Goal: Information Seeking & Learning: Learn about a topic

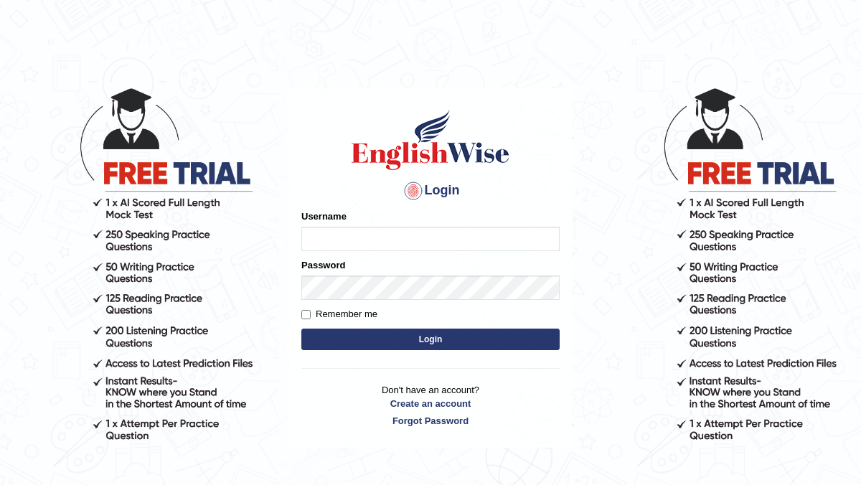
click at [433, 234] on input "Username" at bounding box center [430, 239] width 258 height 24
type input "1"
type input "Rebecca12"
click at [436, 339] on button "Login" at bounding box center [430, 339] width 258 height 22
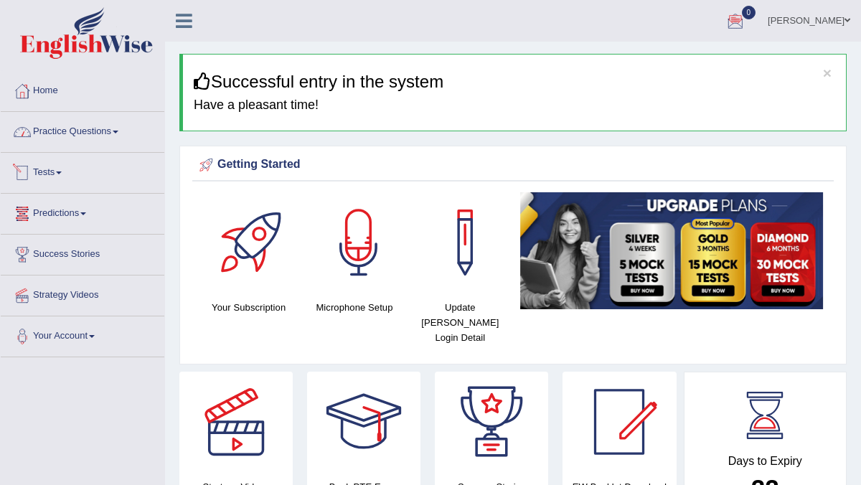
click at [110, 133] on link "Practice Questions" at bounding box center [83, 130] width 164 height 36
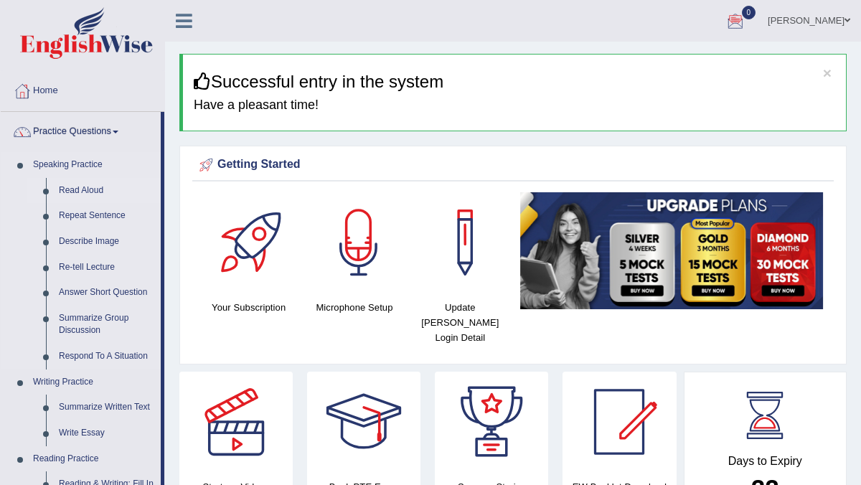
click at [100, 190] on link "Read Aloud" at bounding box center [106, 191] width 108 height 26
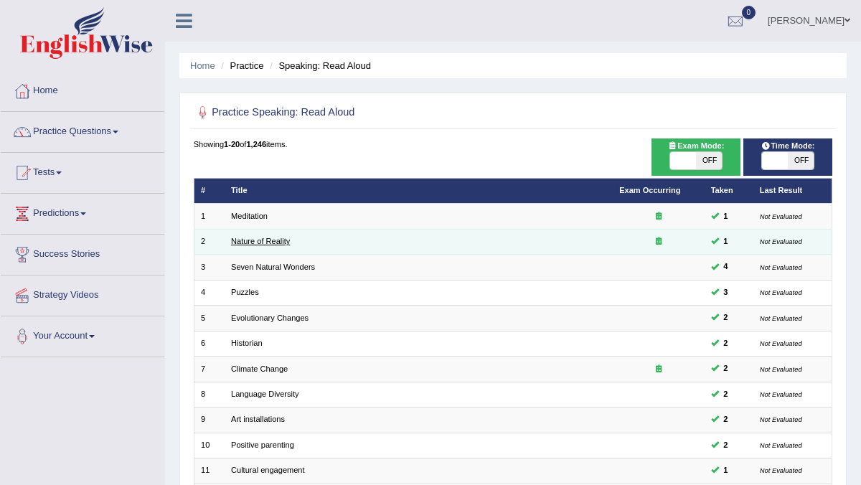
click at [260, 237] on link "Nature of Reality" at bounding box center [260, 241] width 59 height 9
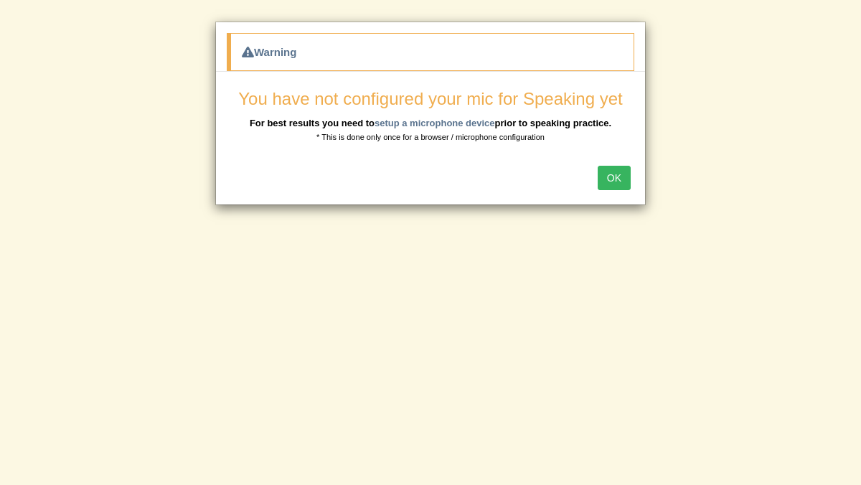
click at [614, 178] on button "OK" at bounding box center [613, 178] width 33 height 24
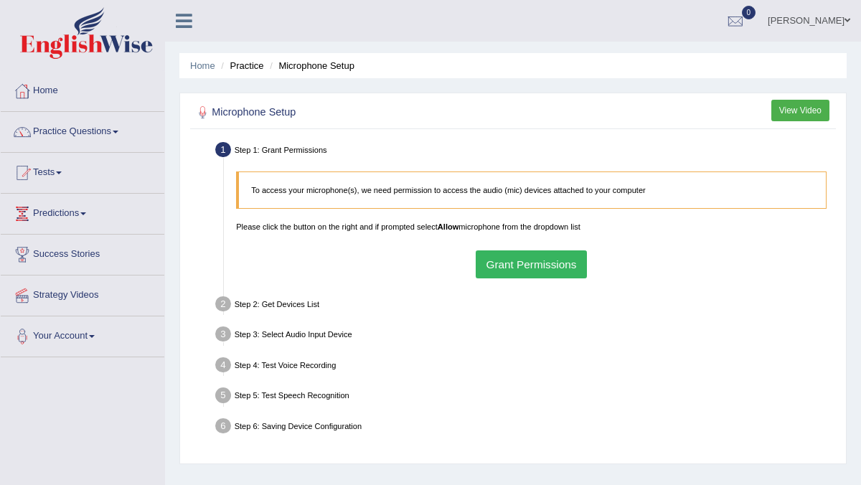
click at [555, 266] on button "Grant Permissions" at bounding box center [531, 264] width 111 height 28
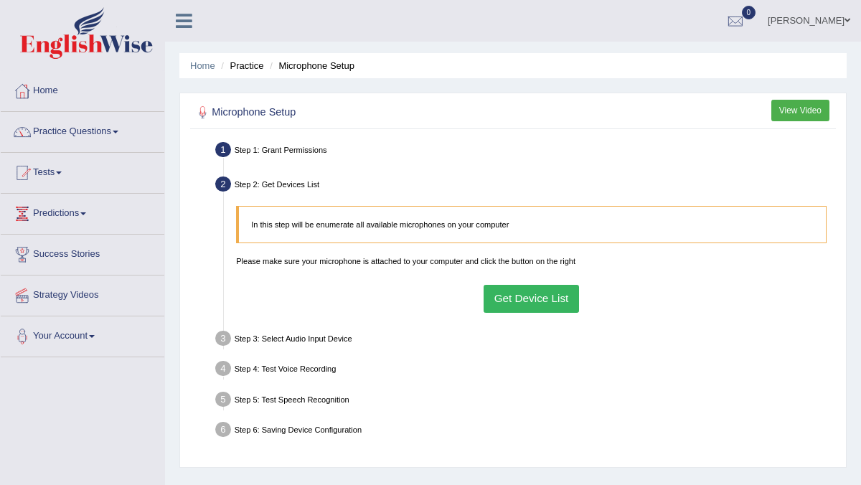
click at [522, 293] on button "Get Device List" at bounding box center [530, 299] width 95 height 28
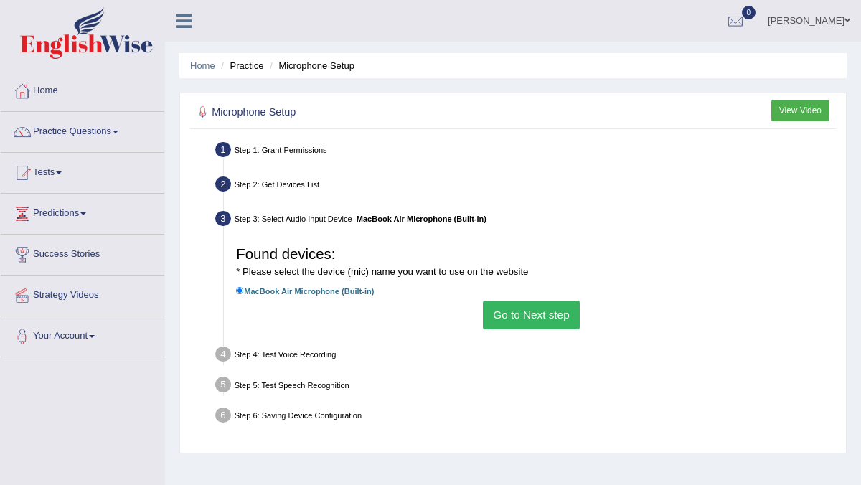
click at [524, 321] on button "Go to Next step" at bounding box center [531, 315] width 97 height 28
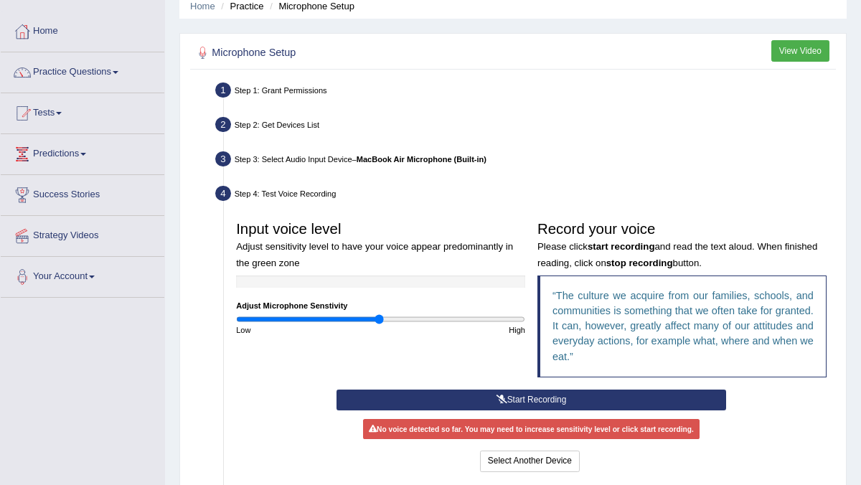
scroll to position [86, 0]
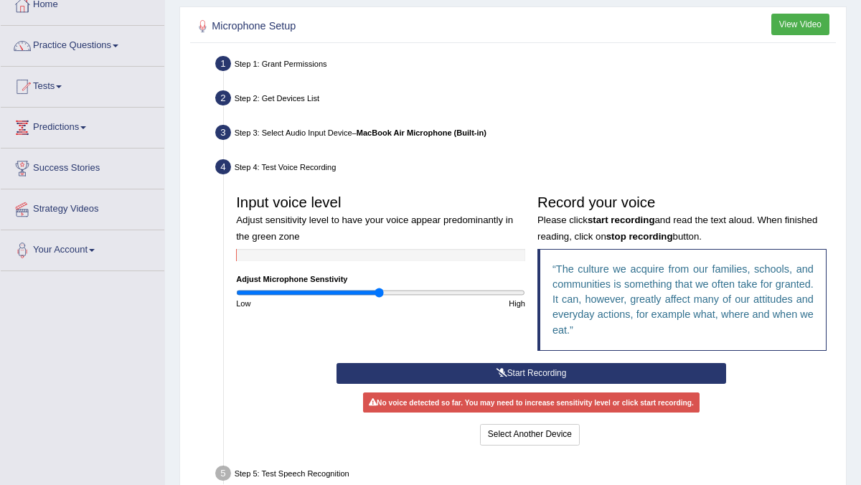
click at [542, 369] on button "Start Recording" at bounding box center [530, 373] width 389 height 21
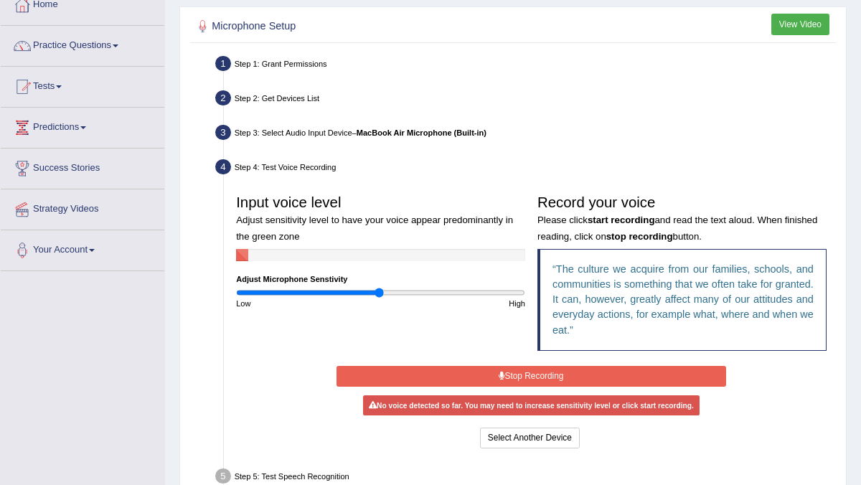
click at [542, 369] on button "Stop Recording" at bounding box center [530, 376] width 389 height 21
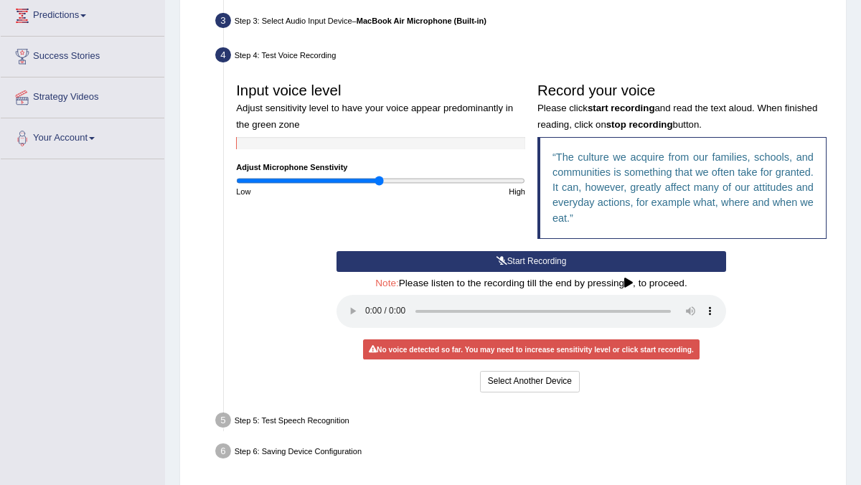
scroll to position [201, 0]
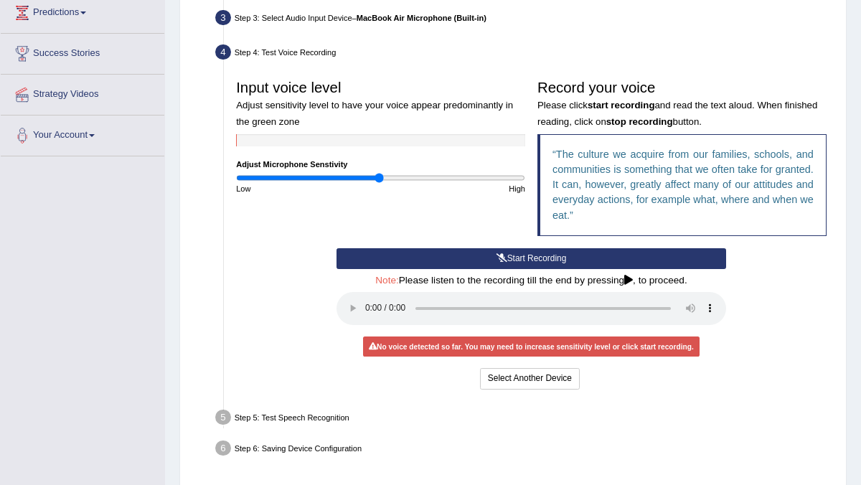
click at [536, 258] on button "Start Recording" at bounding box center [530, 258] width 389 height 21
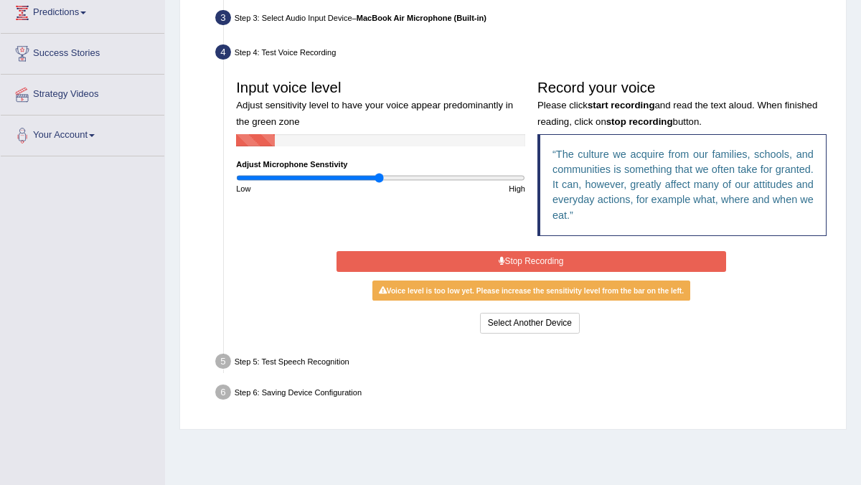
click at [536, 258] on button "Stop Recording" at bounding box center [530, 261] width 389 height 21
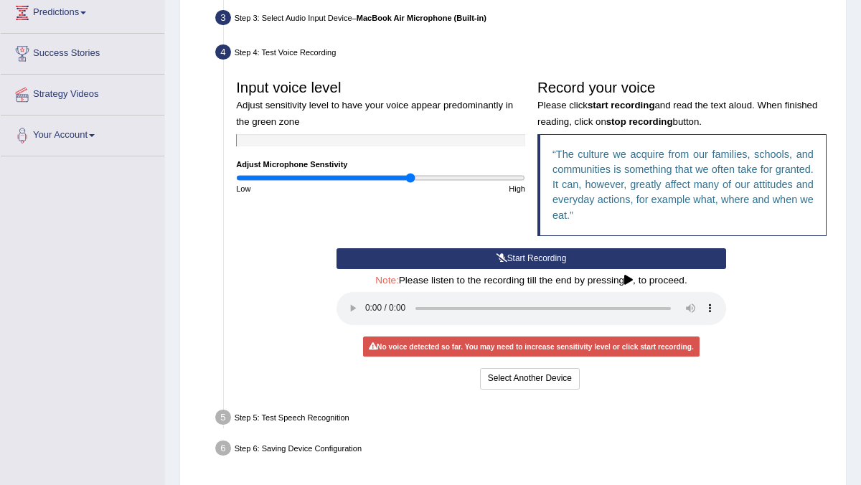
click at [410, 178] on input "range" at bounding box center [380, 178] width 289 height 10
click at [507, 255] on button "Start Recording" at bounding box center [530, 258] width 389 height 21
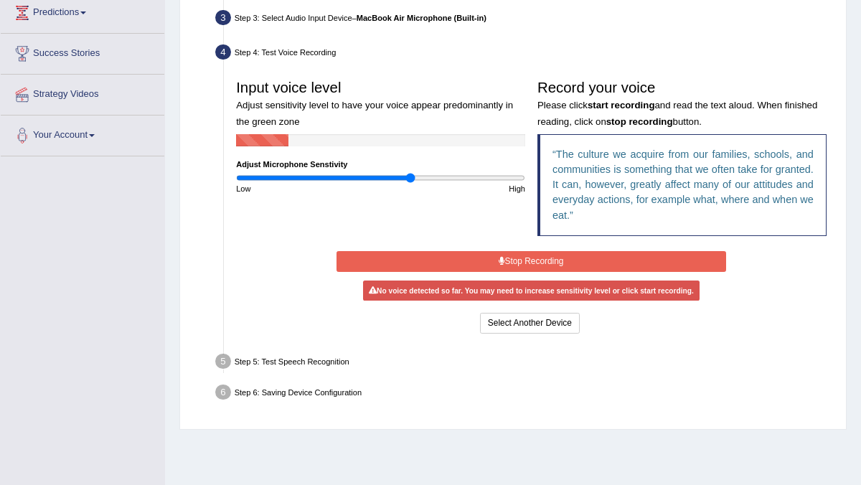
click at [507, 255] on button "Stop Recording" at bounding box center [530, 261] width 389 height 21
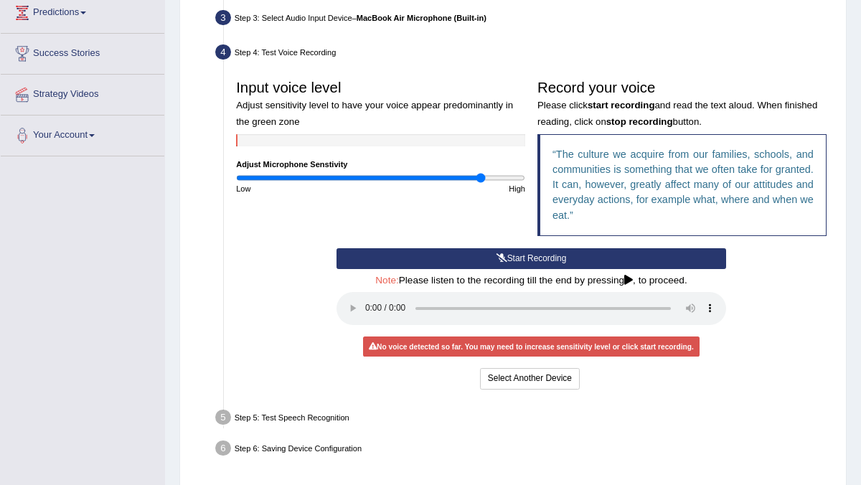
type input "1.72"
click at [481, 176] on input "range" at bounding box center [380, 178] width 289 height 10
click at [508, 256] on button "Start Recording" at bounding box center [530, 258] width 389 height 21
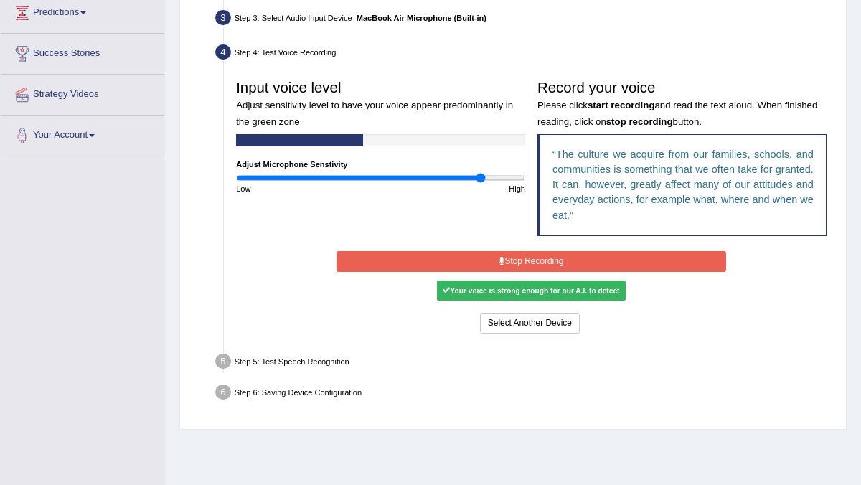
click at [508, 256] on button "Stop Recording" at bounding box center [530, 261] width 389 height 21
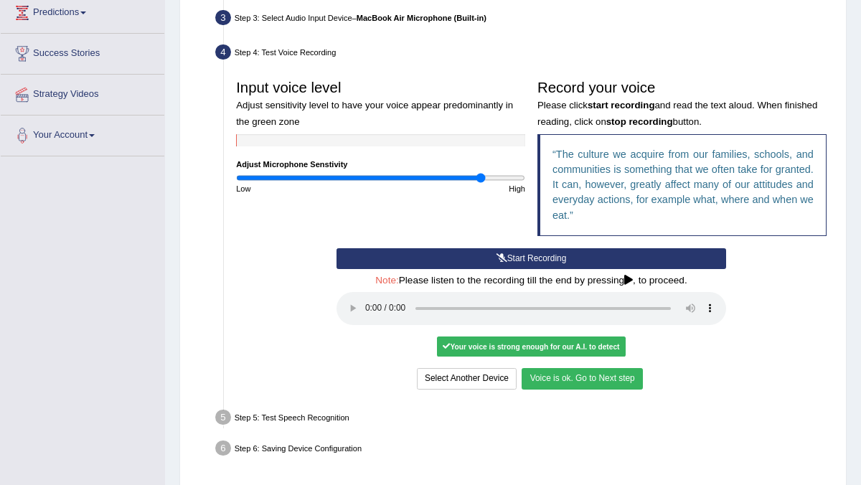
click at [580, 378] on button "Voice is ok. Go to Next step" at bounding box center [581, 378] width 120 height 21
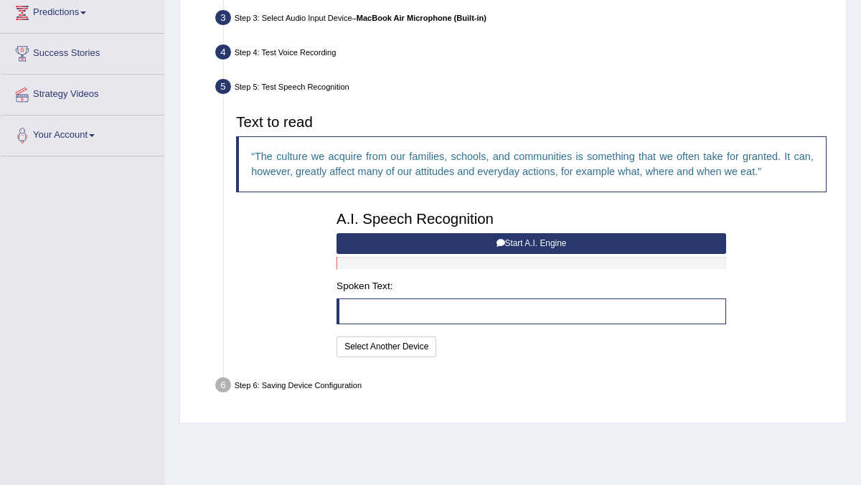
click at [501, 241] on icon at bounding box center [500, 243] width 9 height 9
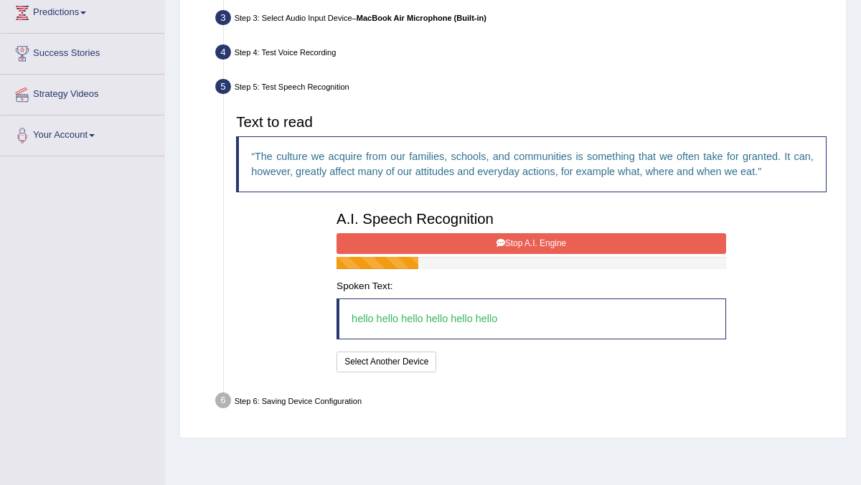
click at [501, 241] on icon at bounding box center [500, 243] width 9 height 9
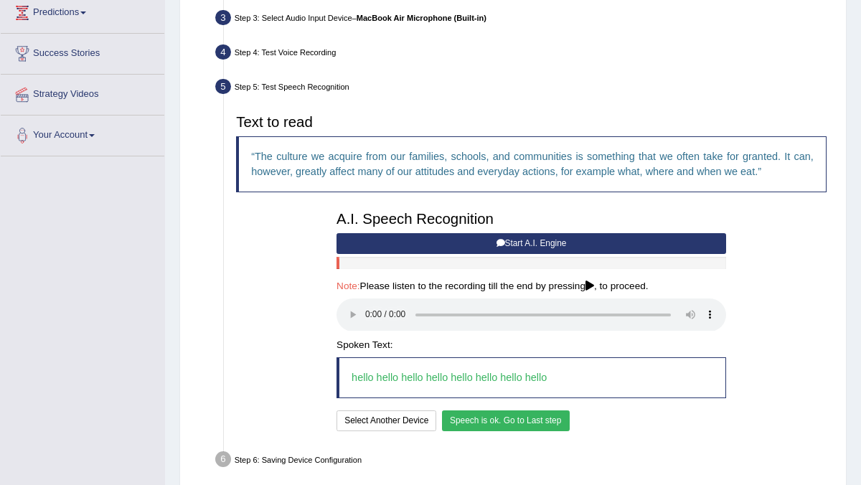
click at [477, 417] on button "Speech is ok. Go to Last step" at bounding box center [506, 420] width 128 height 21
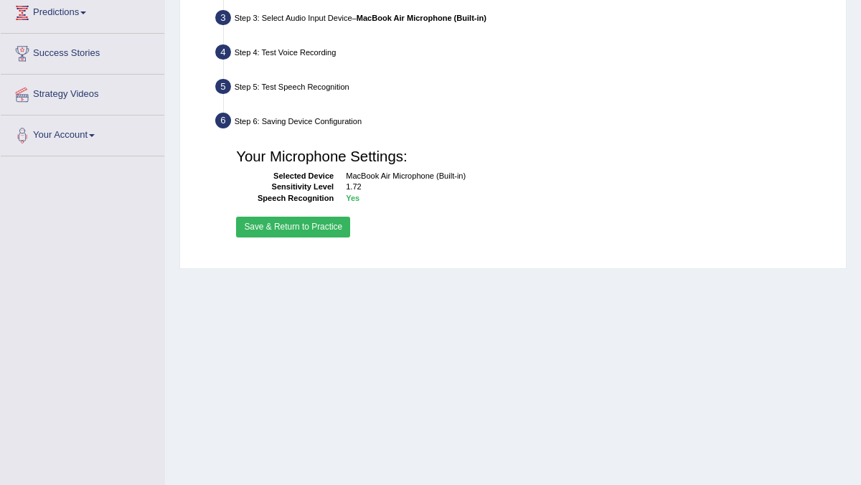
click at [316, 228] on button "Save & Return to Practice" at bounding box center [293, 227] width 114 height 21
click at [284, 227] on button "Save & Return to Practice" at bounding box center [293, 227] width 114 height 21
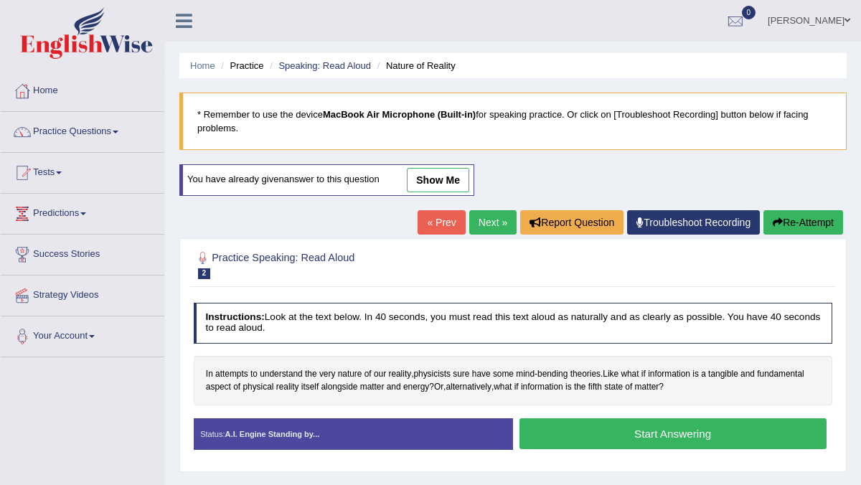
click at [666, 433] on button "Start Answering" at bounding box center [672, 433] width 307 height 31
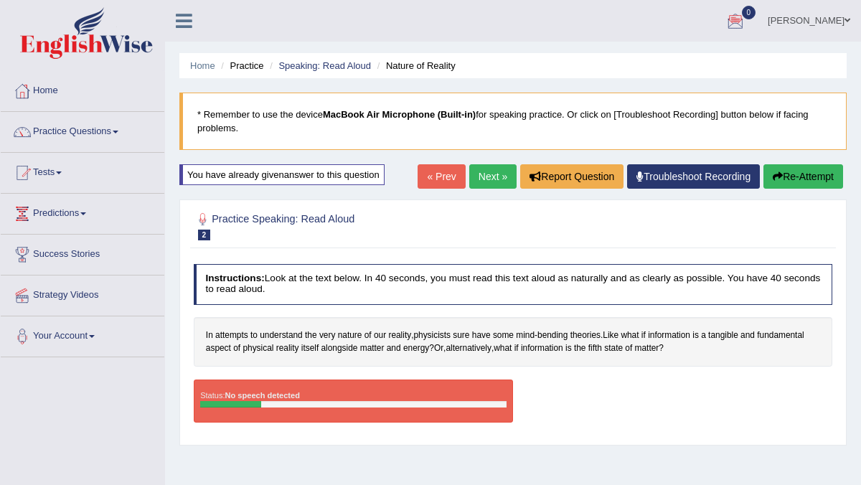
click at [798, 179] on button "Re-Attempt" at bounding box center [803, 176] width 80 height 24
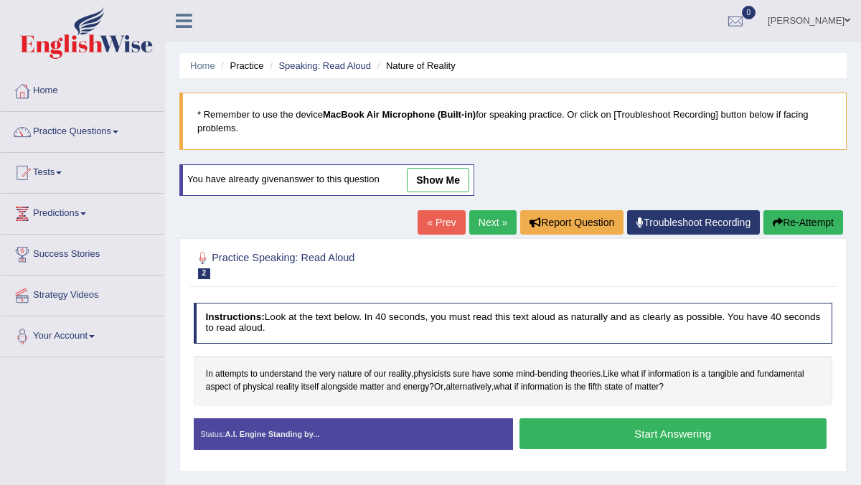
click at [691, 431] on button "Start Answering" at bounding box center [672, 433] width 307 height 31
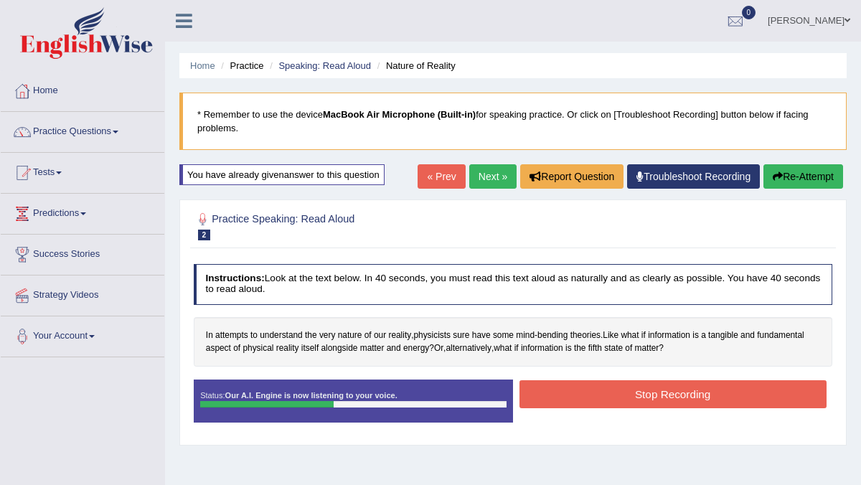
click at [671, 397] on button "Stop Recording" at bounding box center [672, 394] width 307 height 28
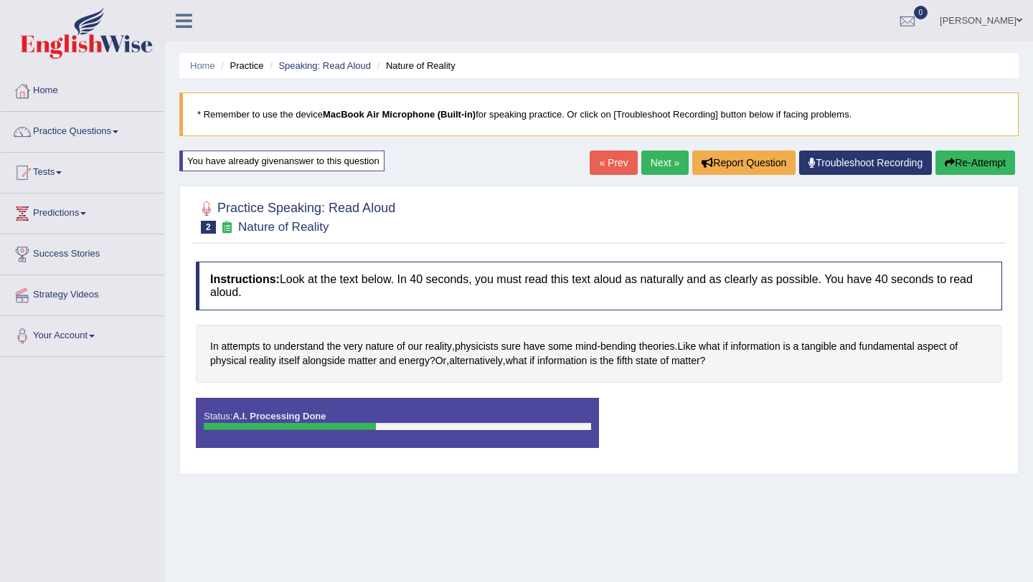
click at [98, 132] on link "Practice Questions" at bounding box center [83, 130] width 164 height 36
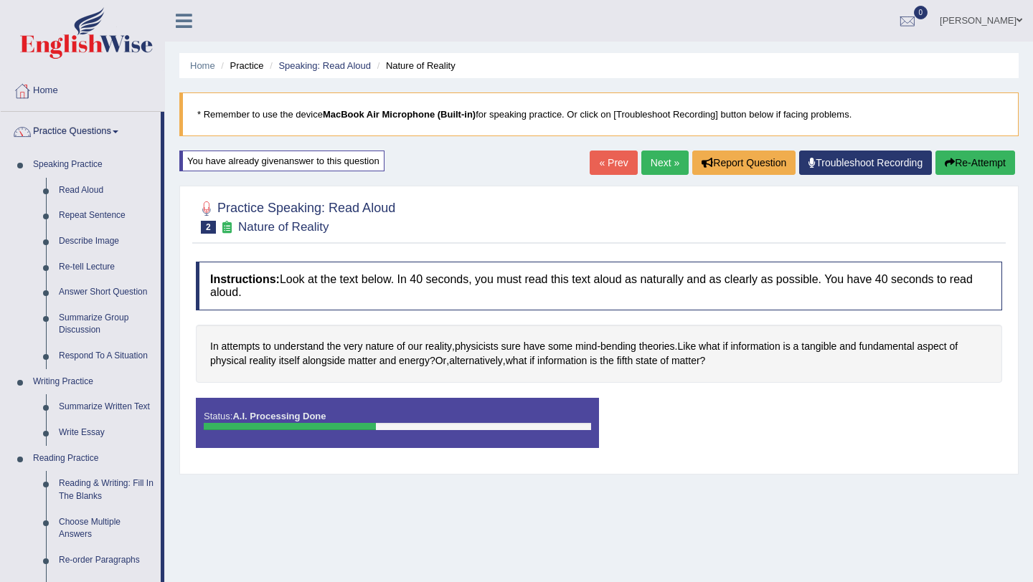
click at [647, 164] on link "Next »" at bounding box center [664, 163] width 47 height 24
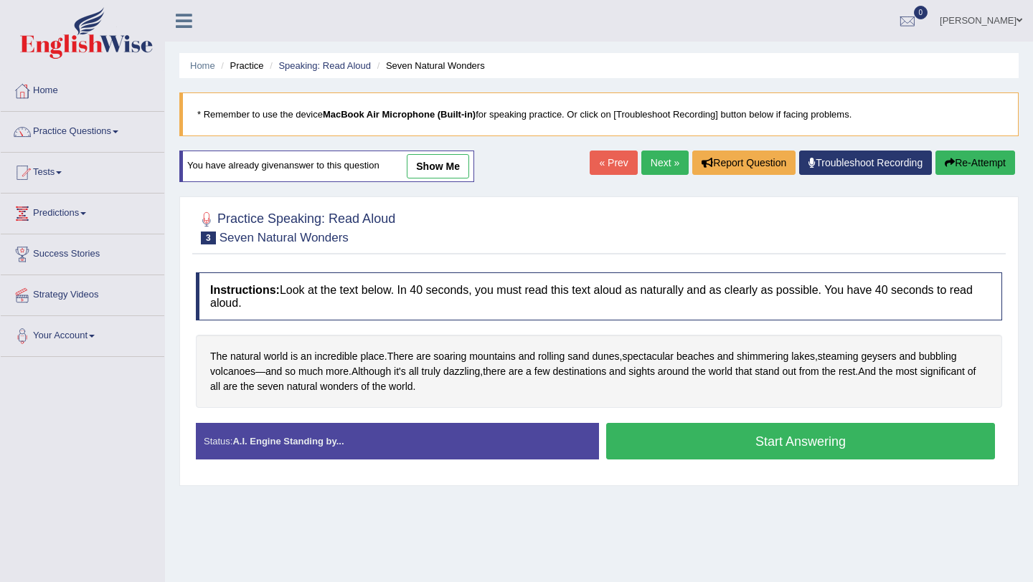
click at [723, 440] on button "Start Answering" at bounding box center [800, 441] width 389 height 37
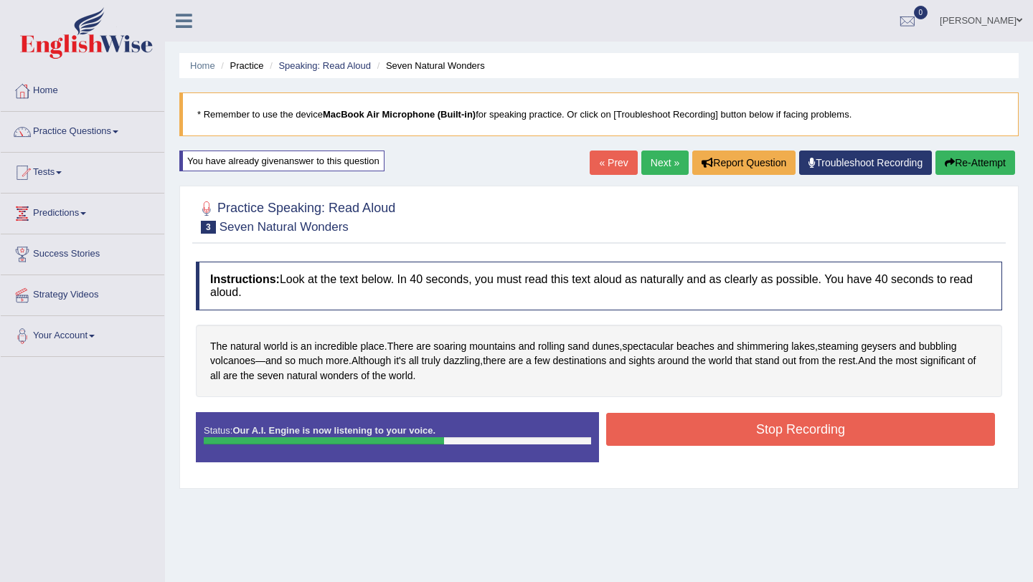
click at [723, 440] on button "Stop Recording" at bounding box center [800, 429] width 389 height 33
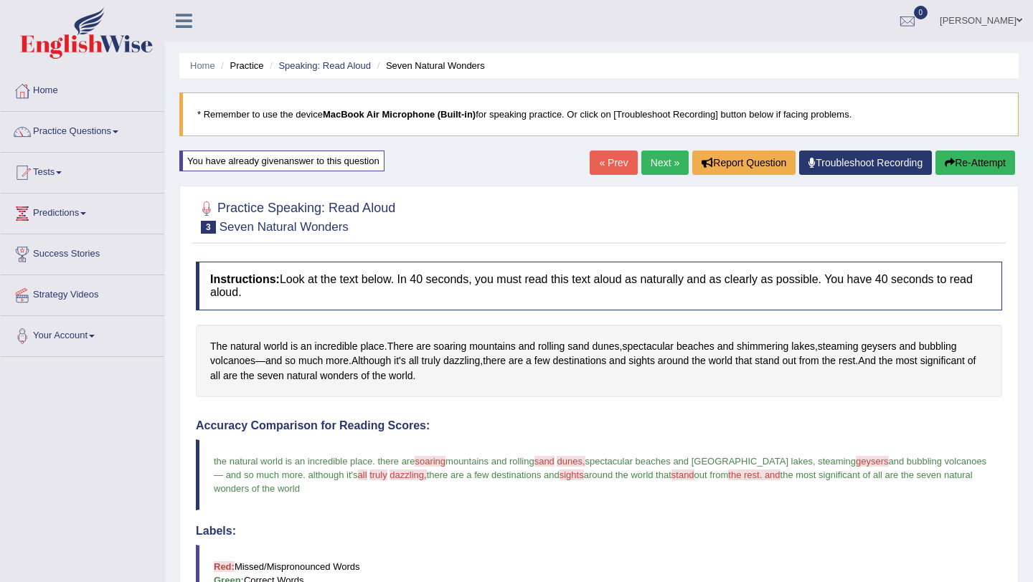
drag, startPoint x: 952, startPoint y: 497, endPoint x: 998, endPoint y: 526, distance: 53.5
click at [998, 526] on div "Accuracy Comparison for Reading Scores: the natural world is an incredible plac…" at bounding box center [599, 535] width 806 height 231
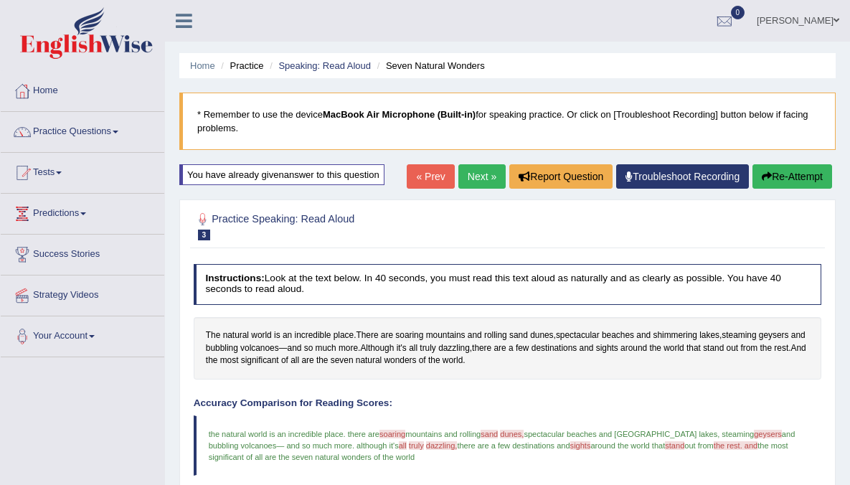
click at [116, 130] on link "Practice Questions" at bounding box center [83, 130] width 164 height 36
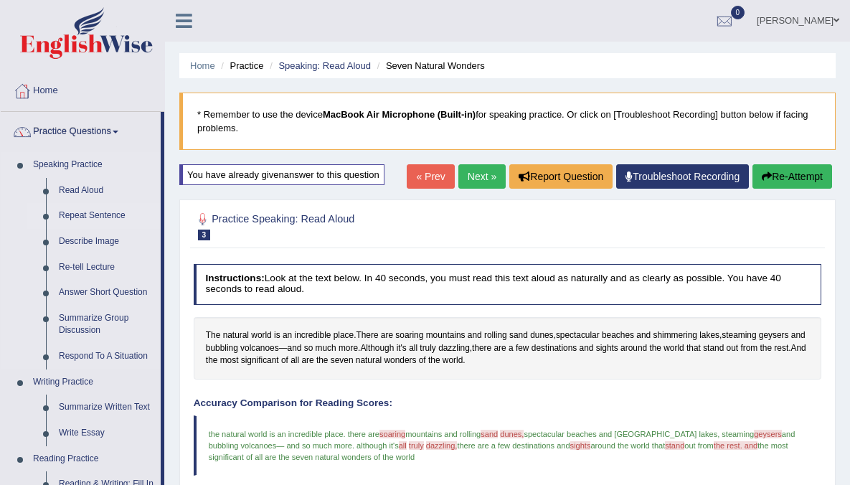
click at [109, 217] on link "Repeat Sentence" at bounding box center [106, 216] width 108 height 26
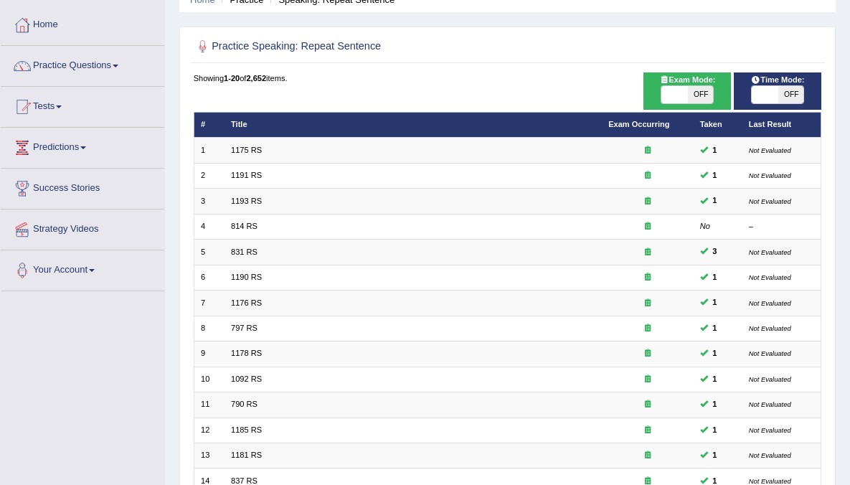
scroll to position [65, 0]
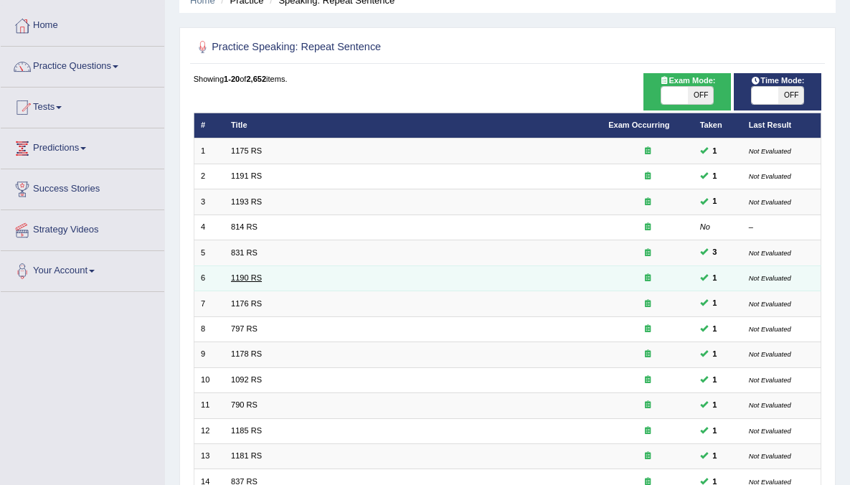
click at [254, 278] on link "1190 RS" at bounding box center [246, 277] width 31 height 9
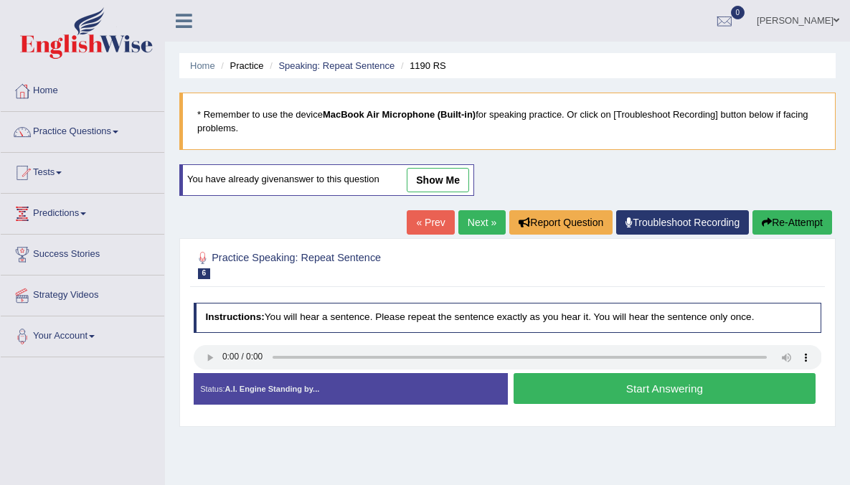
click at [635, 390] on button "Start Answering" at bounding box center [665, 388] width 302 height 31
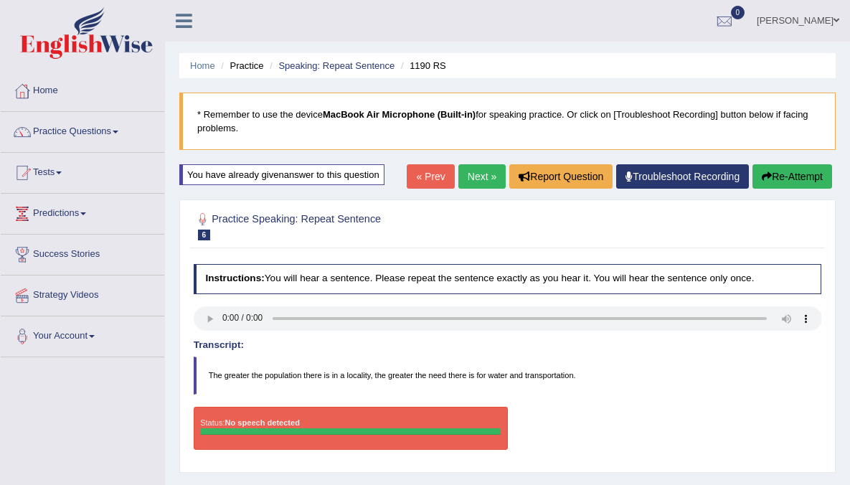
click at [91, 132] on link "Practice Questions" at bounding box center [83, 130] width 164 height 36
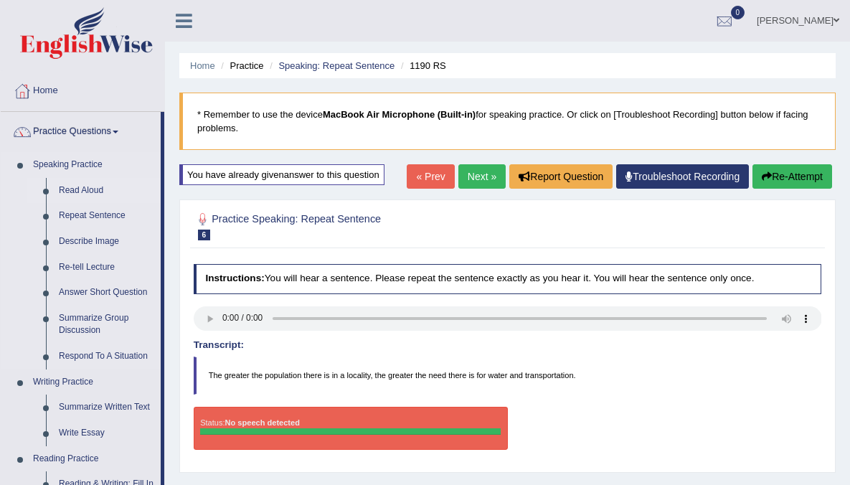
click at [77, 189] on link "Read Aloud" at bounding box center [106, 191] width 108 height 26
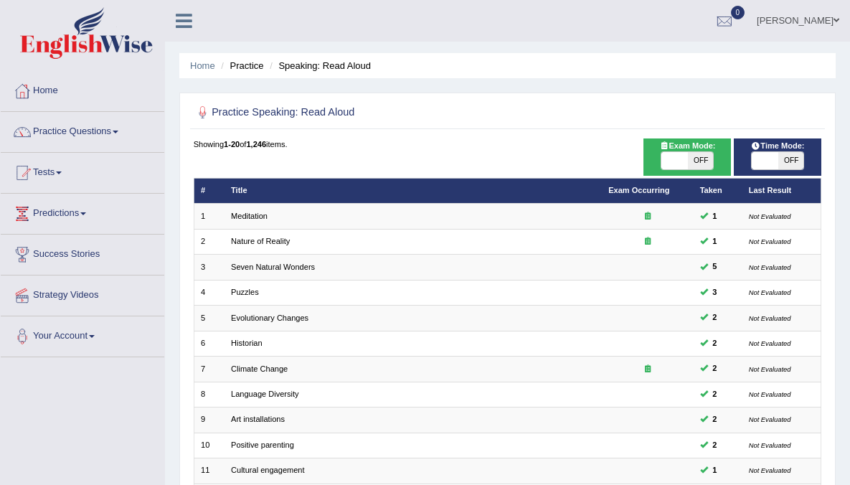
click at [112, 129] on link "Practice Questions" at bounding box center [83, 130] width 164 height 36
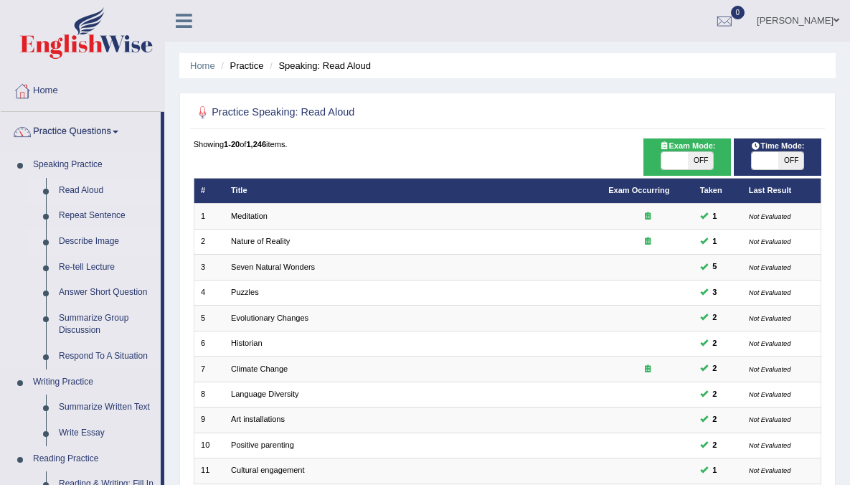
click at [105, 241] on link "Describe Image" at bounding box center [106, 242] width 108 height 26
